Goal: Navigation & Orientation: Go to known website

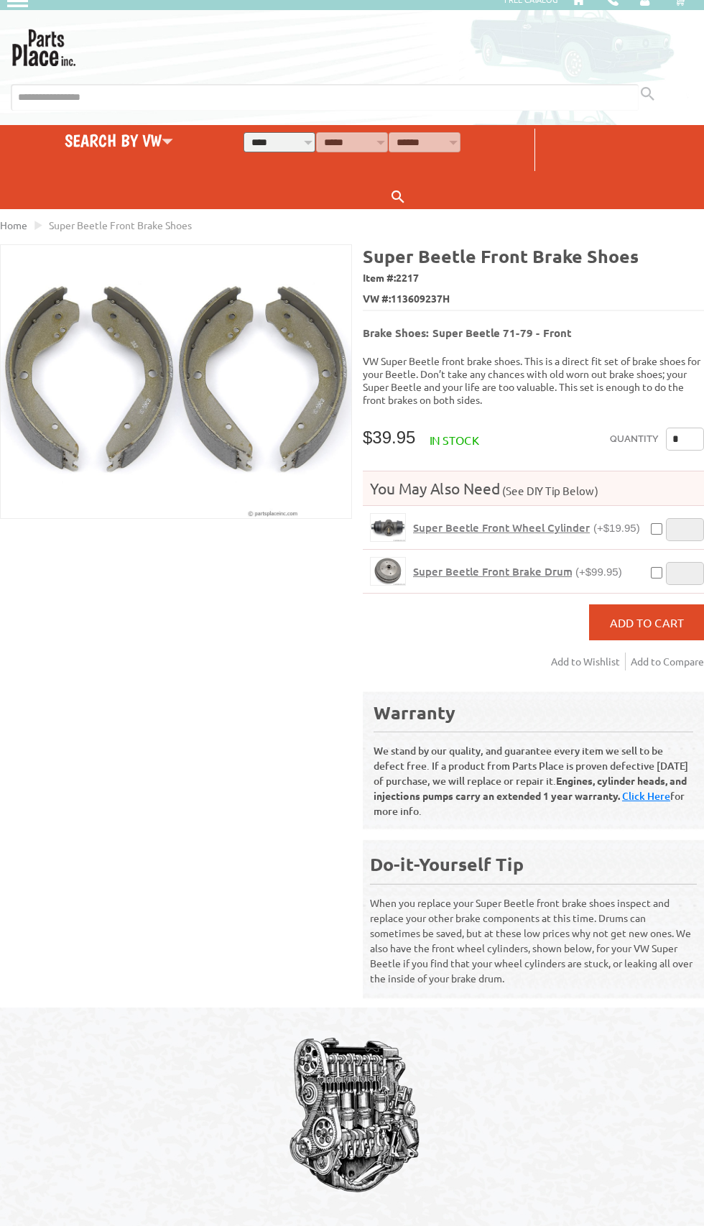
scroll to position [9, 0]
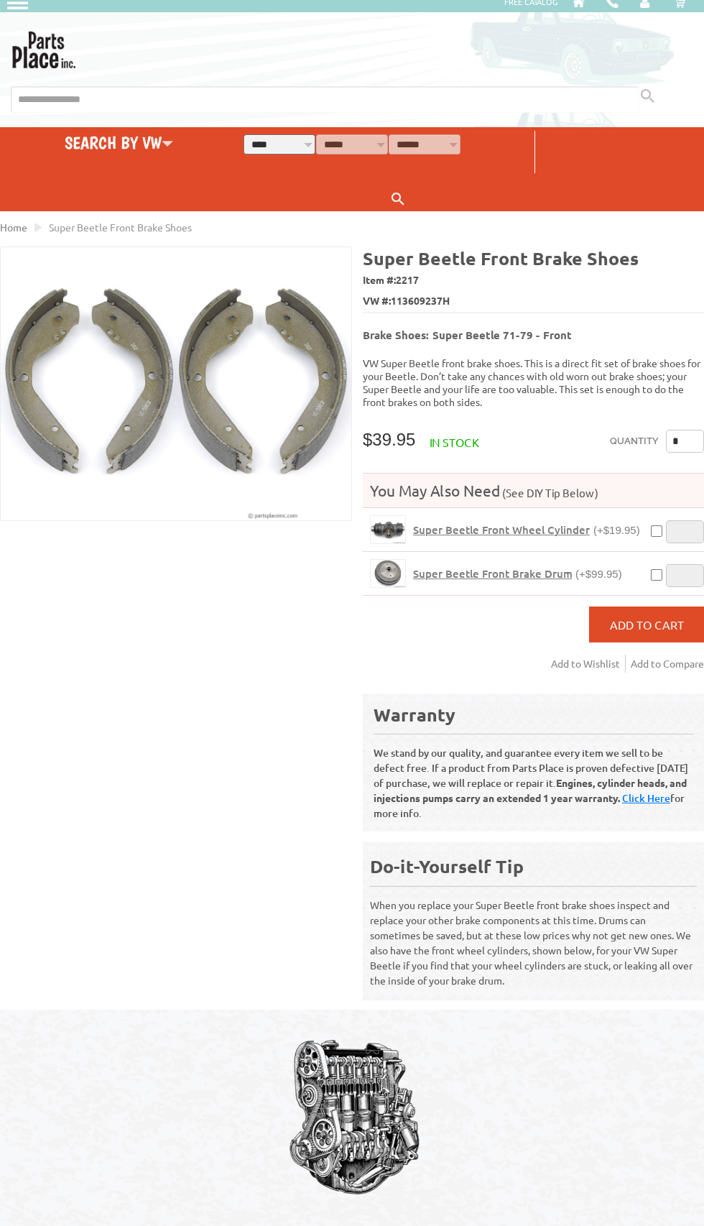
click at [405, 60] on link at bounding box center [352, 48] width 683 height 42
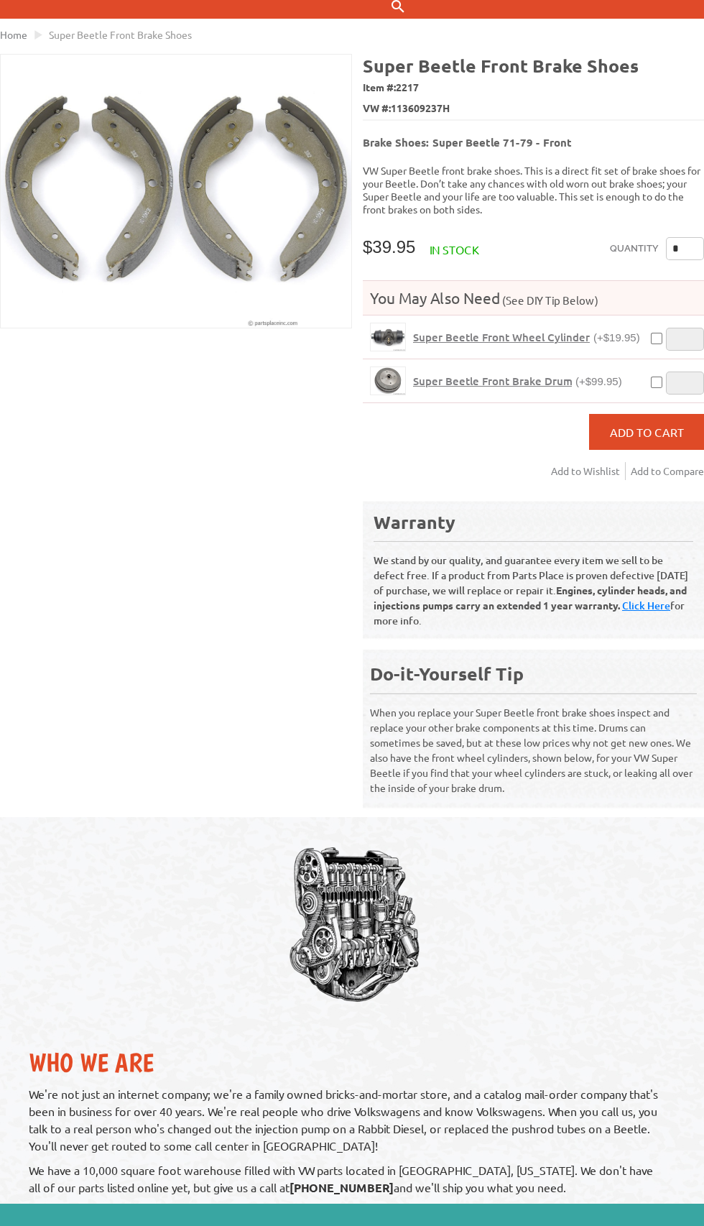
scroll to position [0, 0]
